Goal: Task Accomplishment & Management: Manage account settings

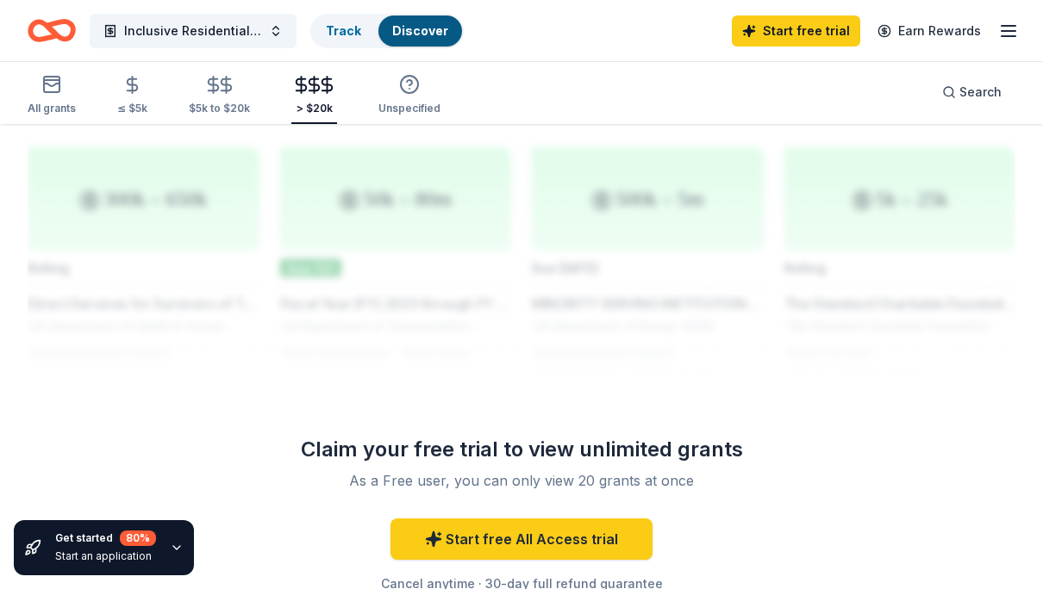
scroll to position [1715, 0]
click at [440, 276] on div at bounding box center [521, 242] width 987 height 276
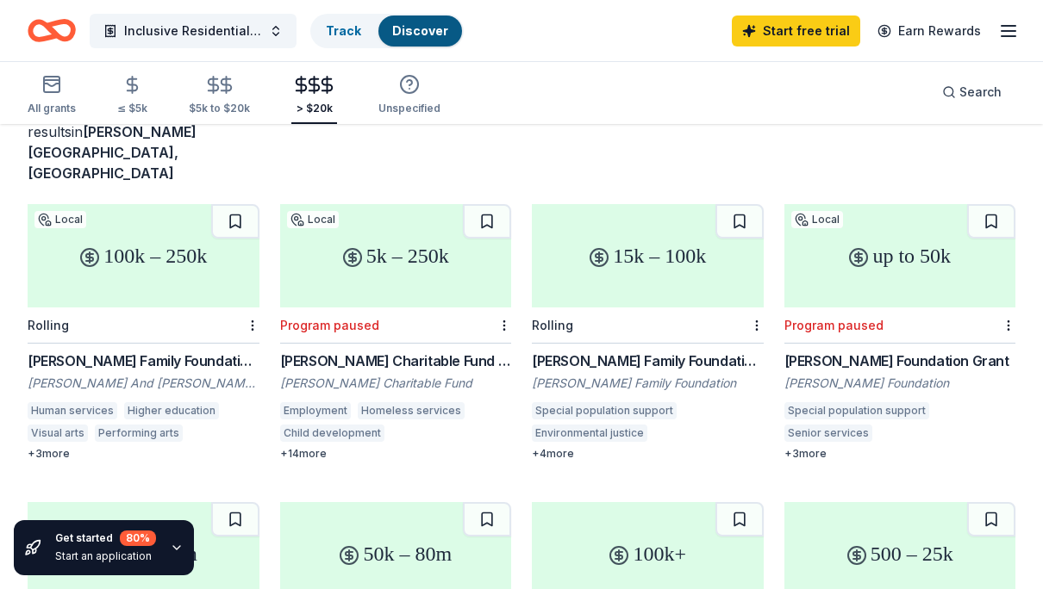
scroll to position [126, 0]
click at [1012, 36] on line "button" at bounding box center [1008, 36] width 14 height 0
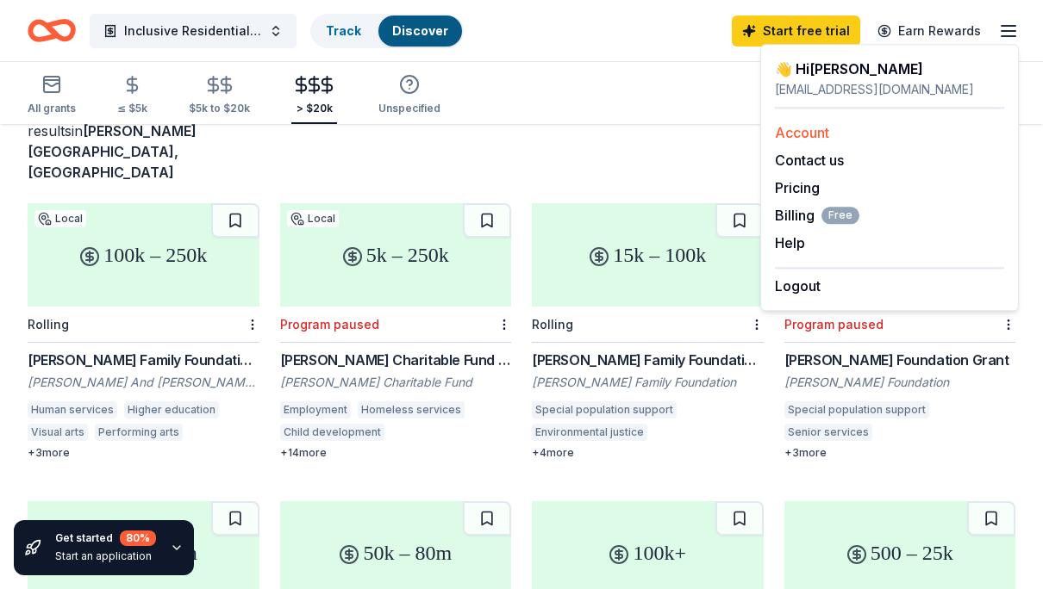
click at [811, 138] on link "Account" at bounding box center [802, 132] width 54 height 17
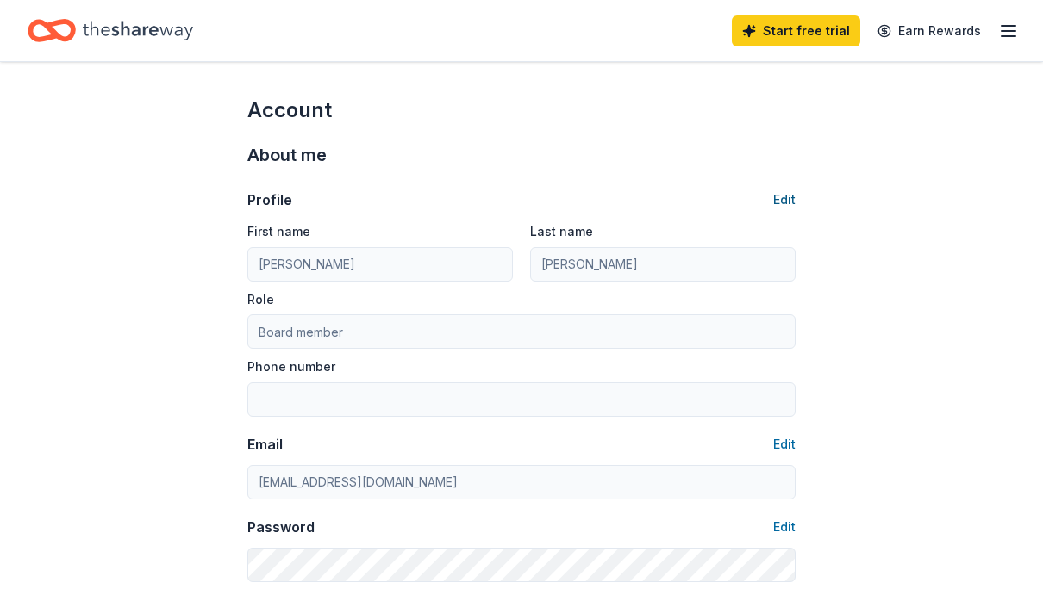
click at [782, 203] on button "Edit" at bounding box center [784, 200] width 22 height 21
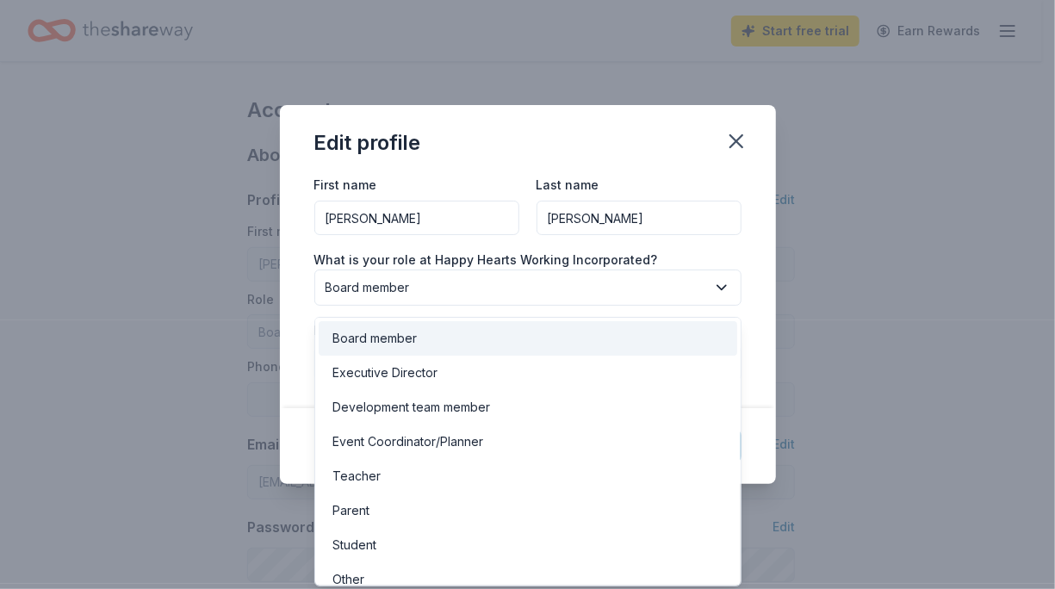
click at [495, 302] on button "Board member" at bounding box center [527, 288] width 427 height 36
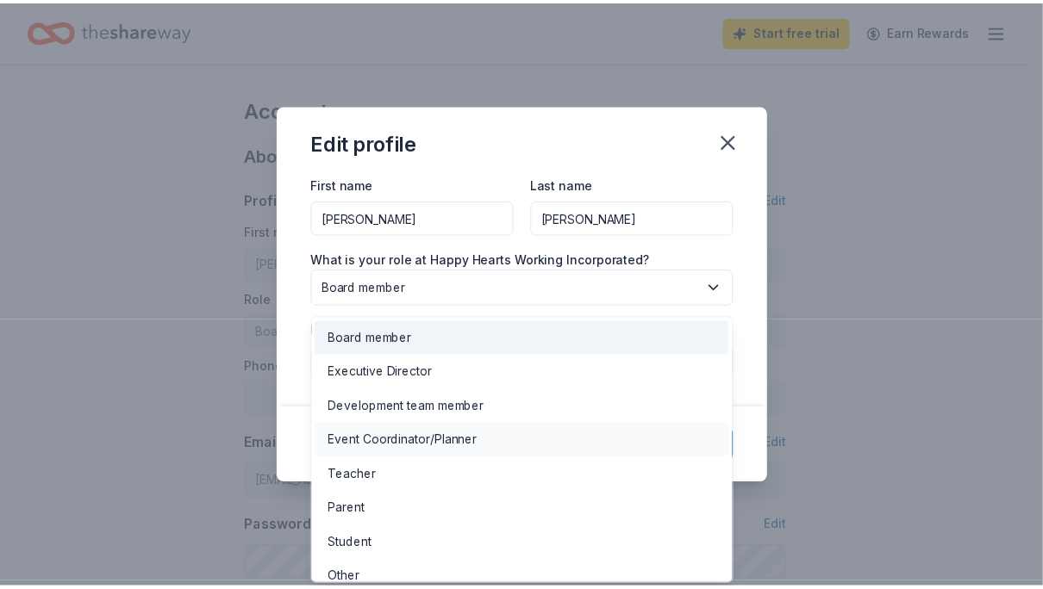
scroll to position [14, 0]
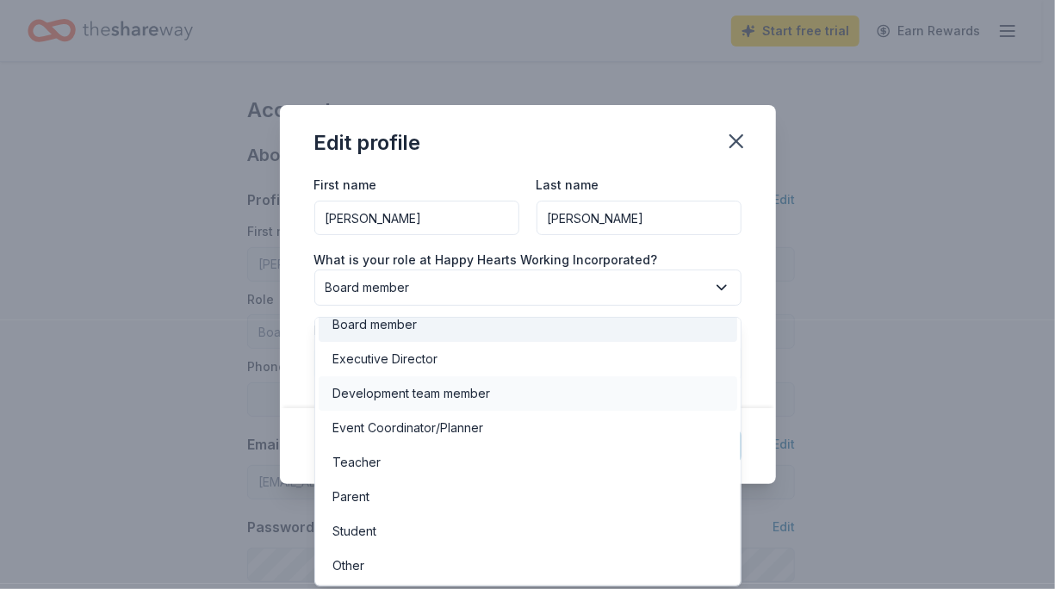
click at [440, 395] on div "Development team member" at bounding box center [412, 393] width 158 height 21
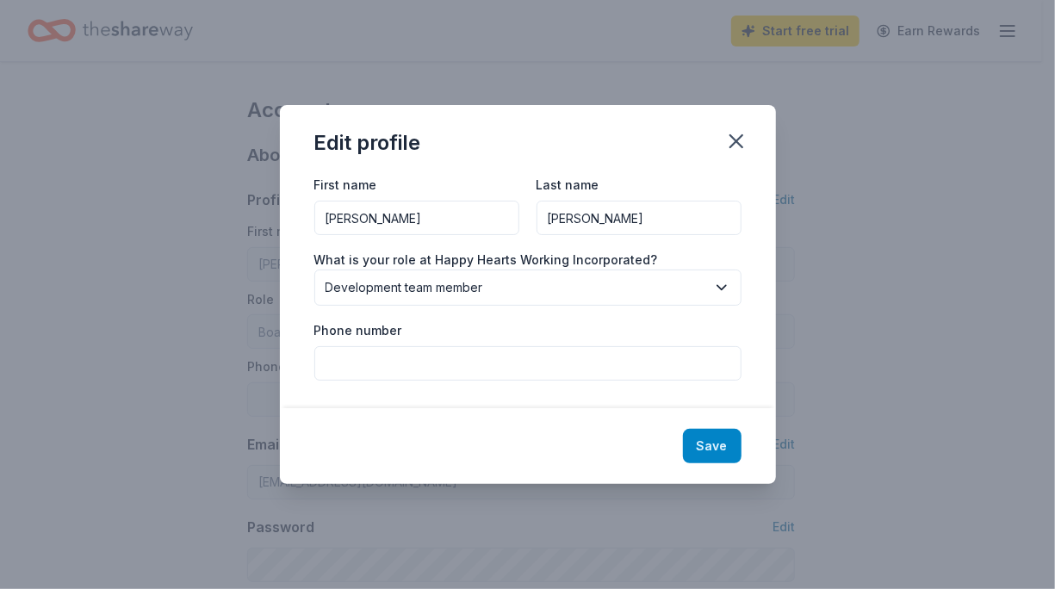
click at [735, 451] on button "Save" at bounding box center [712, 446] width 59 height 34
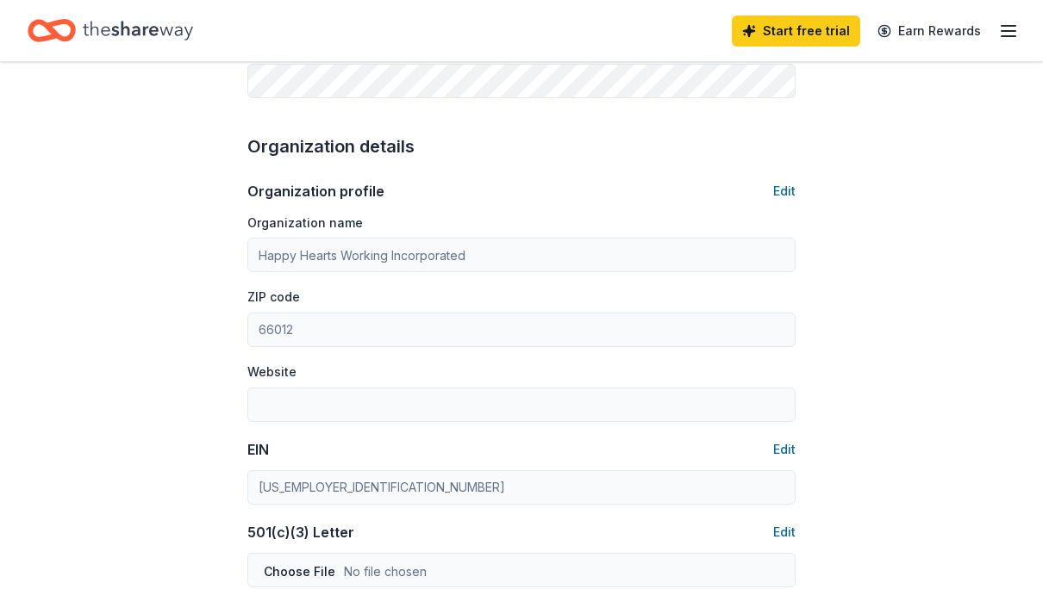
type input "Development team member"
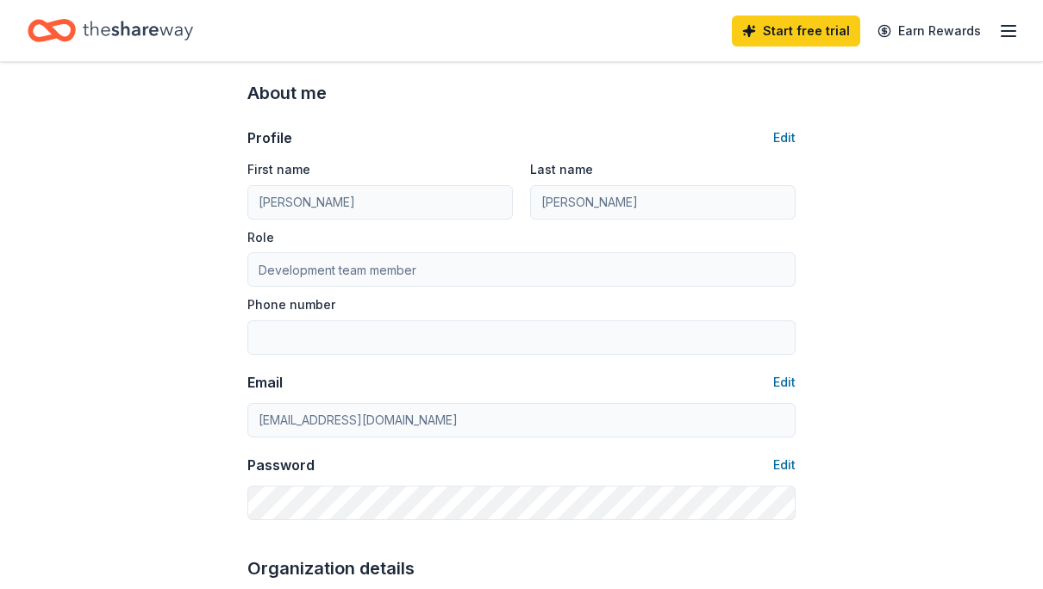
scroll to position [0, 0]
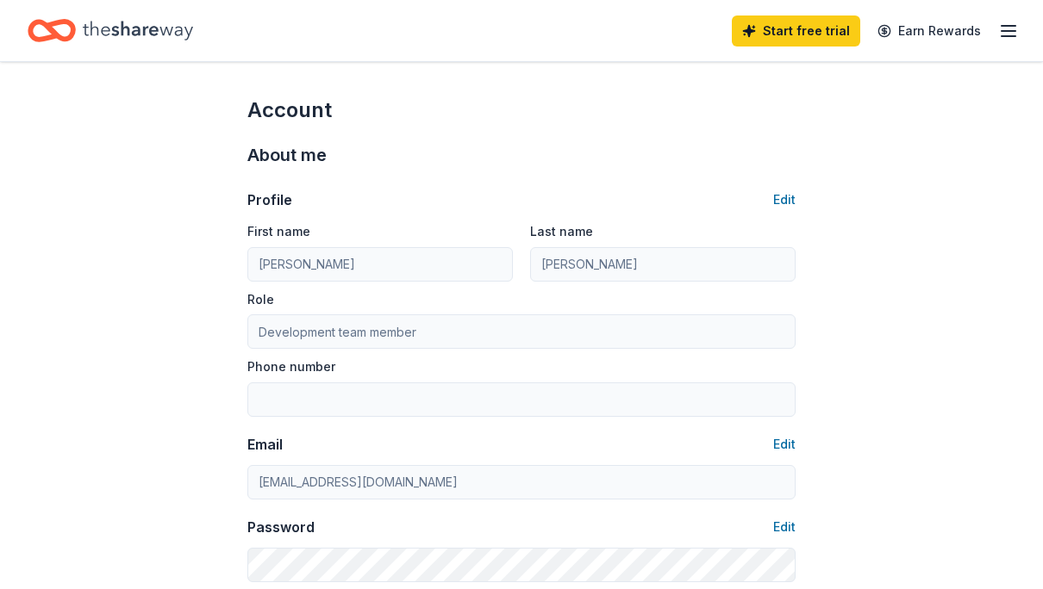
click at [999, 36] on icon "button" at bounding box center [1008, 31] width 21 height 21
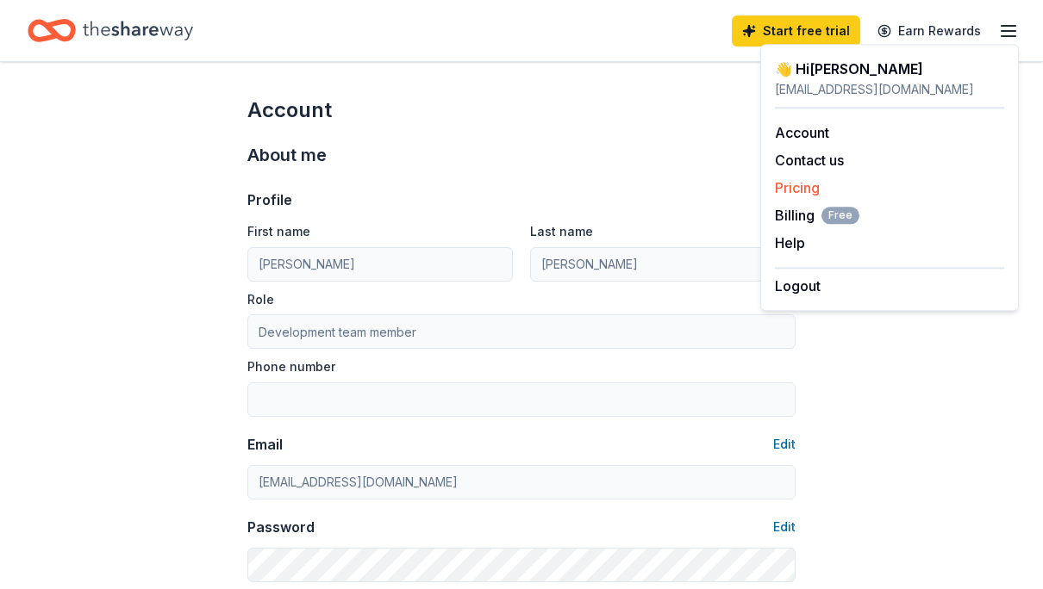
click at [795, 184] on link "Pricing" at bounding box center [797, 187] width 45 height 17
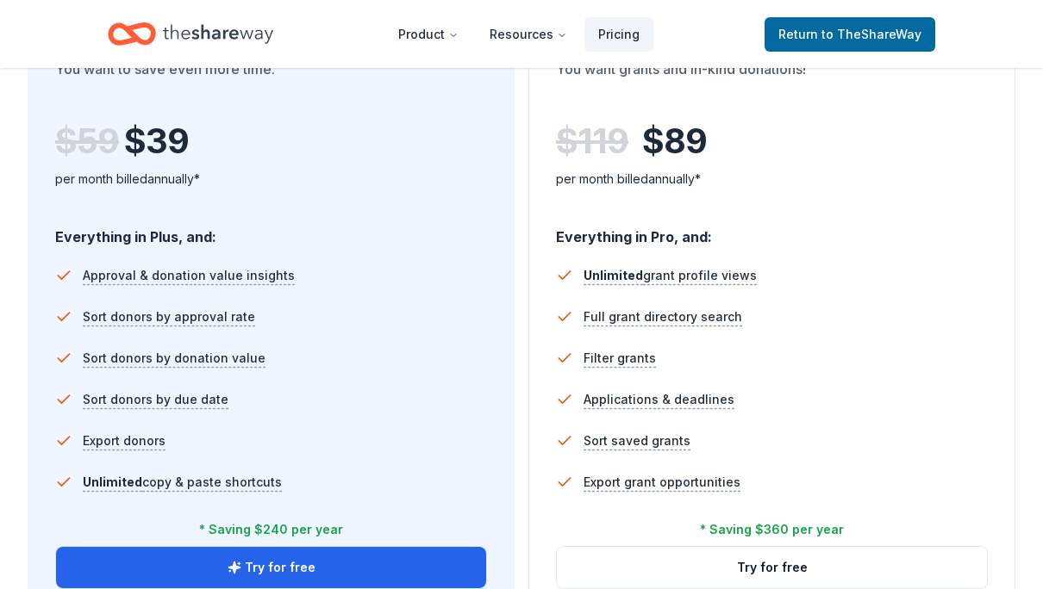
scroll to position [1041, 0]
drag, startPoint x: 339, startPoint y: 412, endPoint x: 526, endPoint y: 498, distance: 205.1
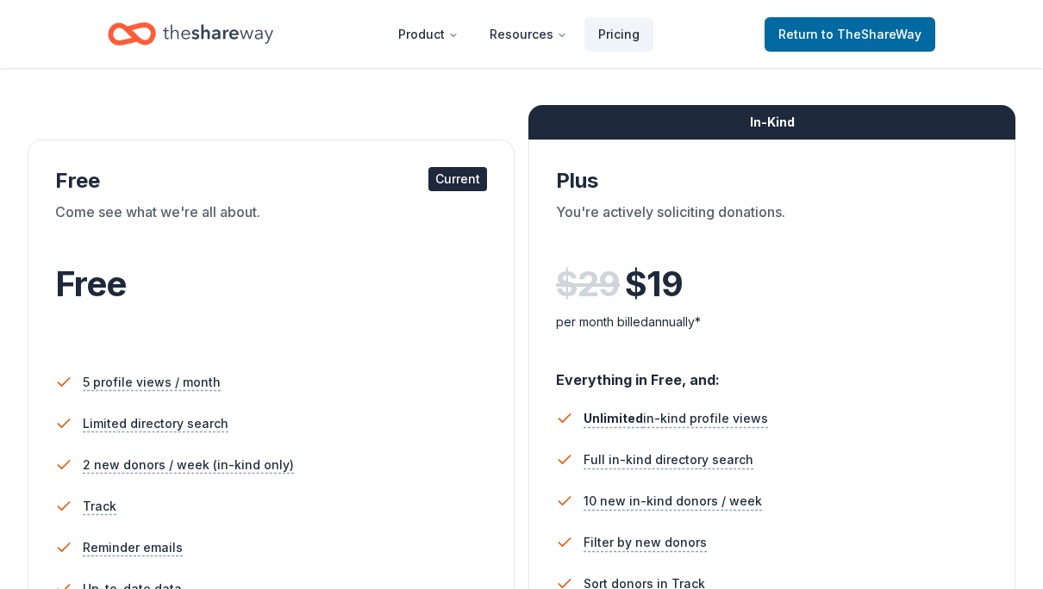
scroll to position [164, 0]
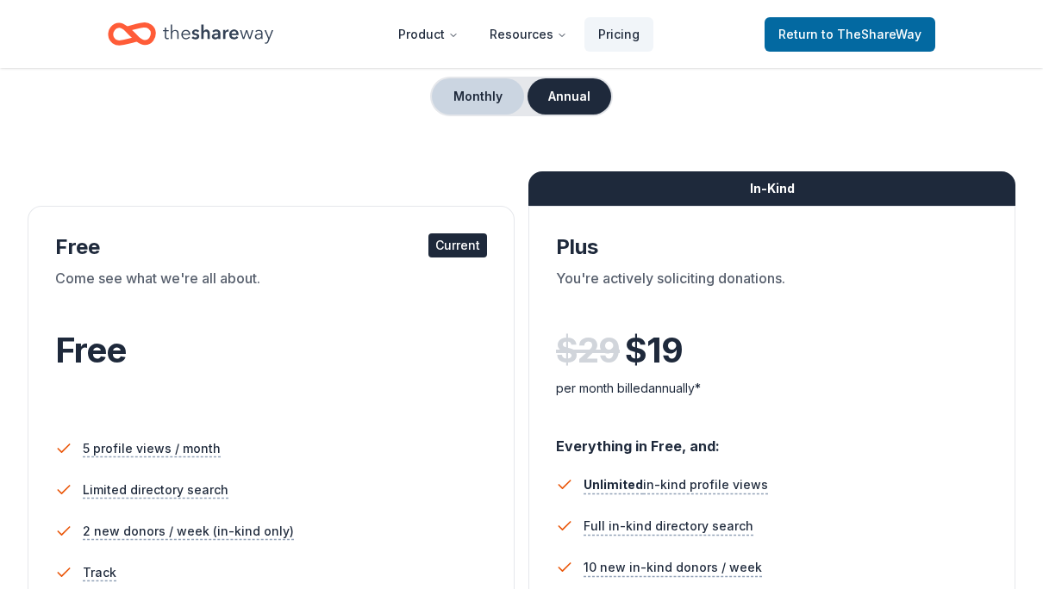
click at [476, 92] on button "Monthly" at bounding box center [478, 96] width 92 height 36
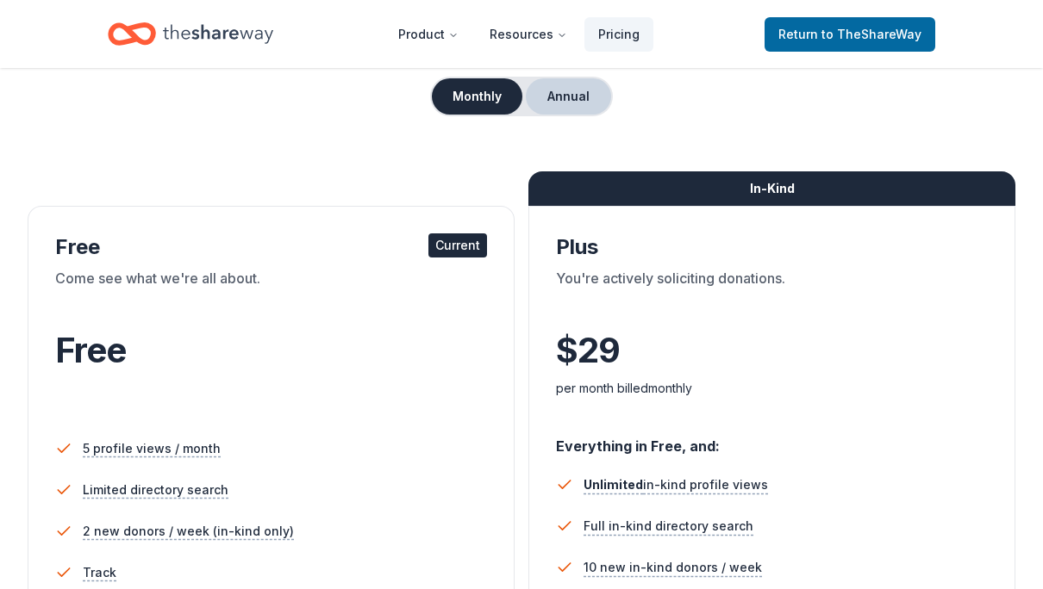
click at [538, 103] on button "Annual" at bounding box center [568, 96] width 85 height 36
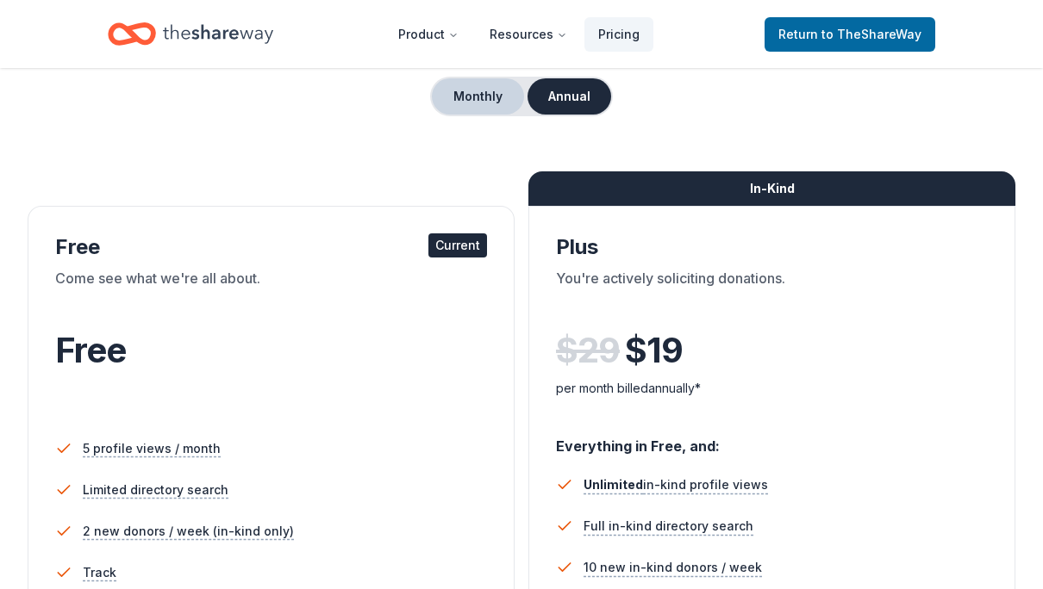
click at [495, 91] on button "Monthly" at bounding box center [478, 96] width 92 height 36
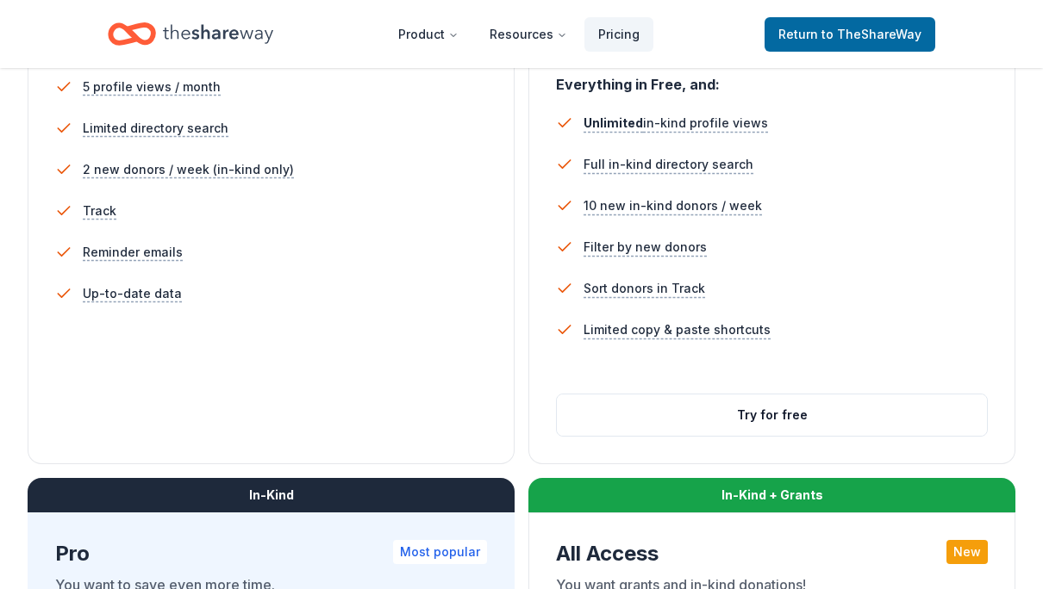
scroll to position [527, 0]
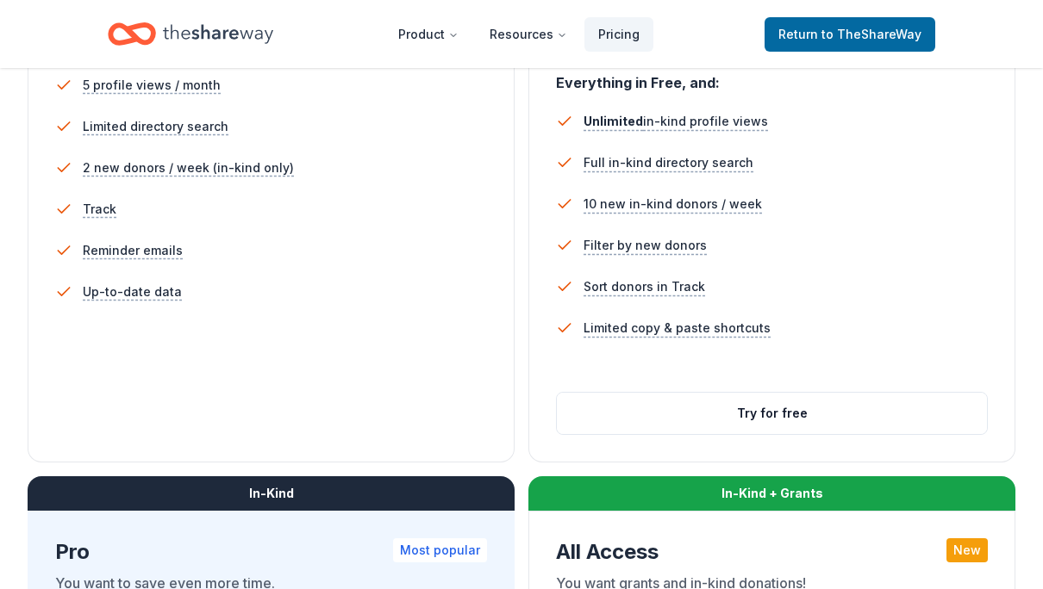
click at [895, 286] on li "Sort donors in Track" at bounding box center [772, 286] width 432 height 41
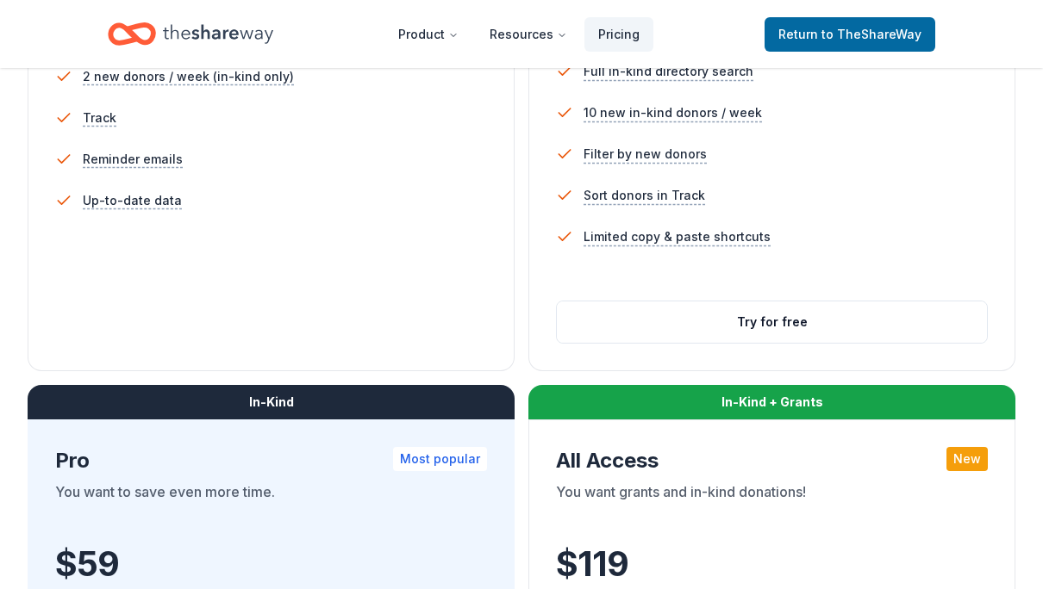
scroll to position [553, 0]
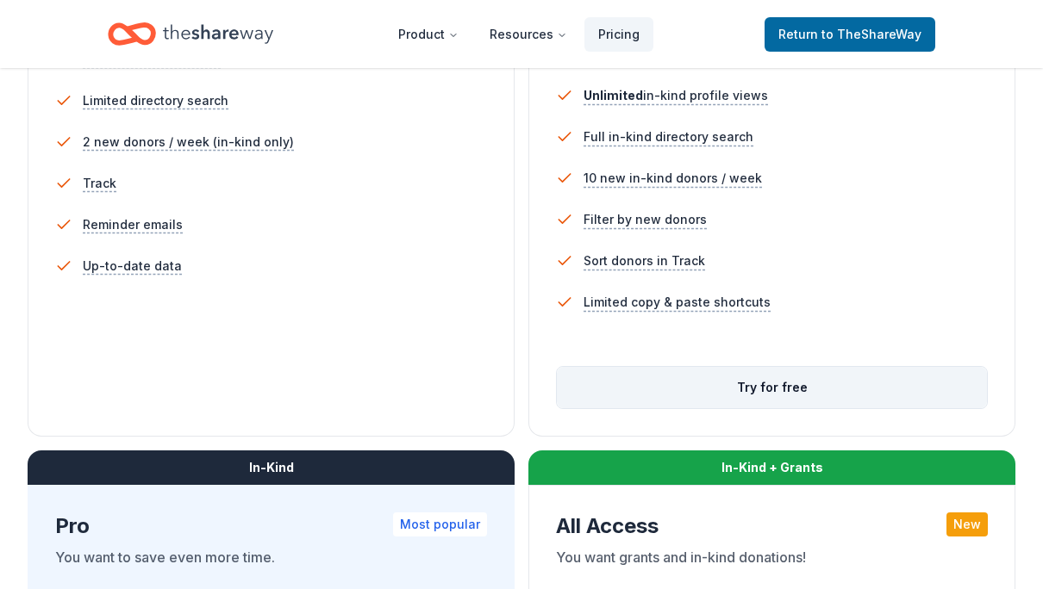
click at [744, 395] on button "Try for free" at bounding box center [772, 387] width 430 height 41
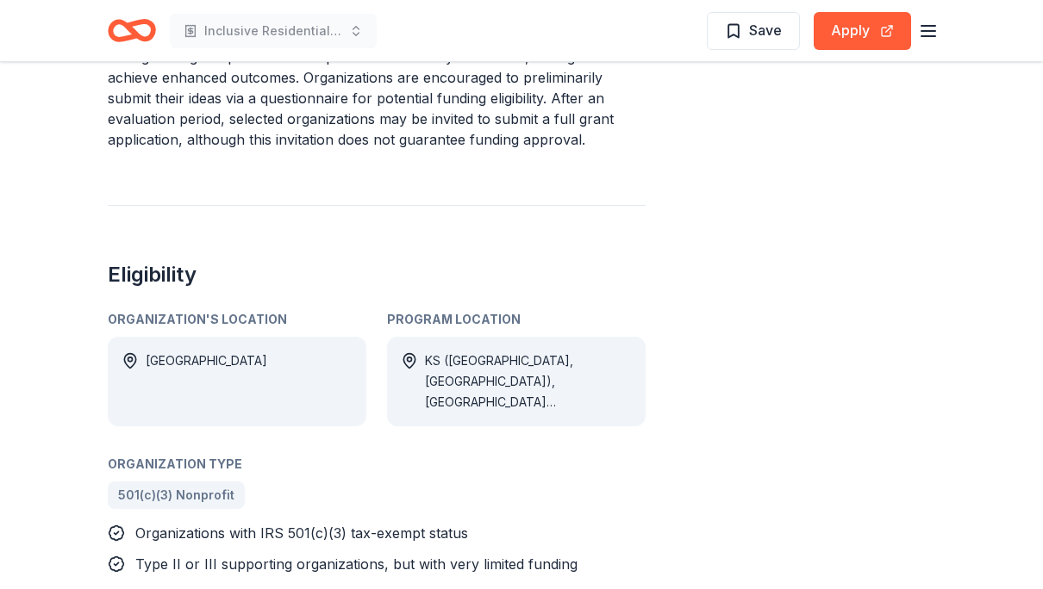
scroll to position [993, 0]
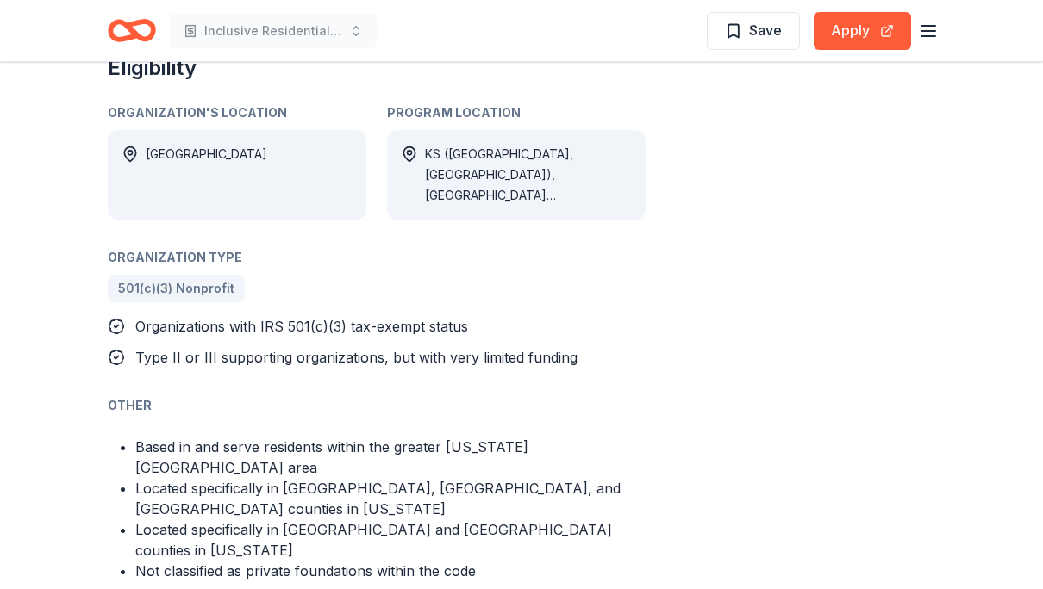
click at [301, 520] on li "Located specifically in Wyandotte and Johnson counties in Kansas" at bounding box center [390, 540] width 510 height 41
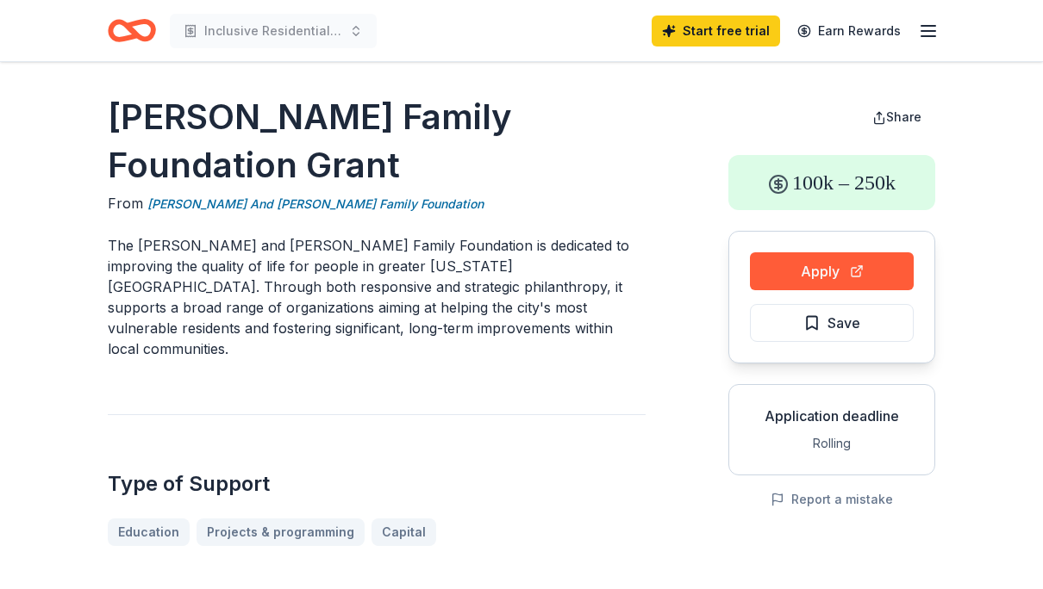
scroll to position [0, 0]
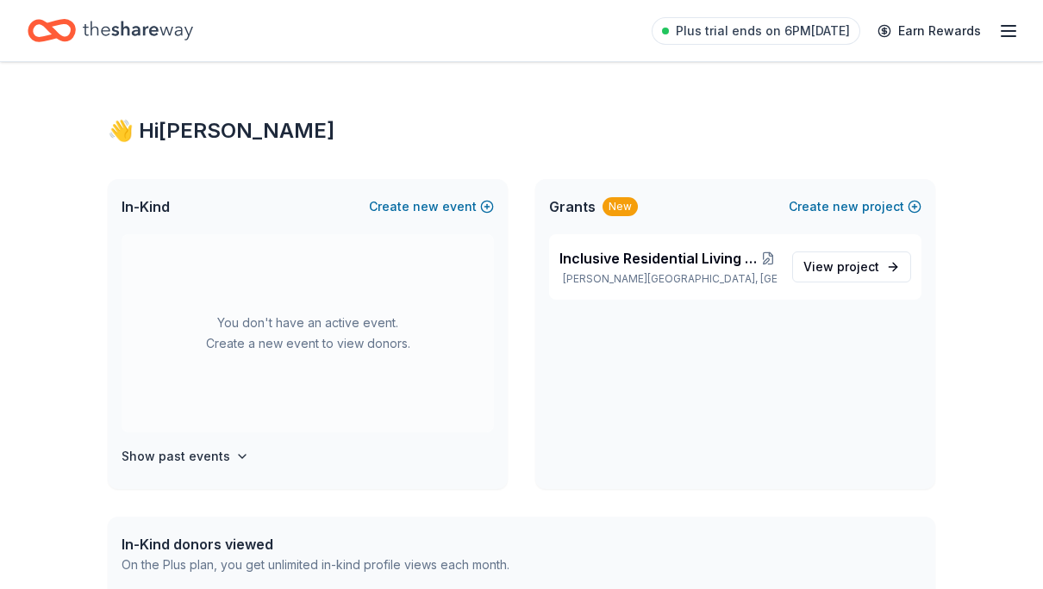
click at [570, 205] on span "Grants" at bounding box center [572, 206] width 47 height 21
click at [589, 241] on div "Inclusive Residential Living for HHW Associates Bonner Springs, KS View project" at bounding box center [735, 266] width 372 height 65
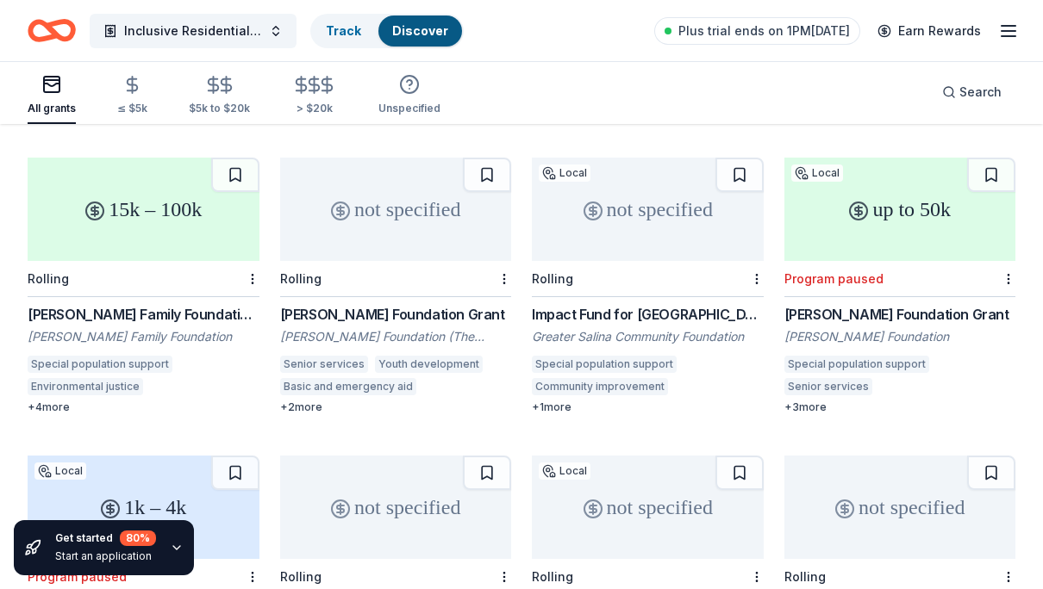
scroll to position [364, 0]
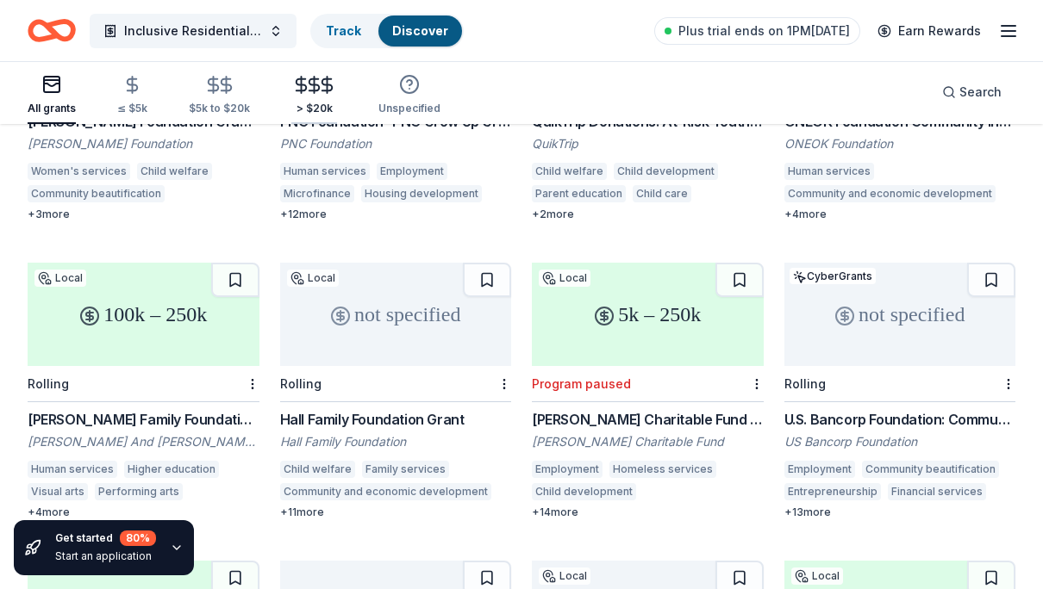
click at [303, 74] on \$20k "> $20k" at bounding box center [314, 96] width 46 height 56
